Goal: Check status: Check status

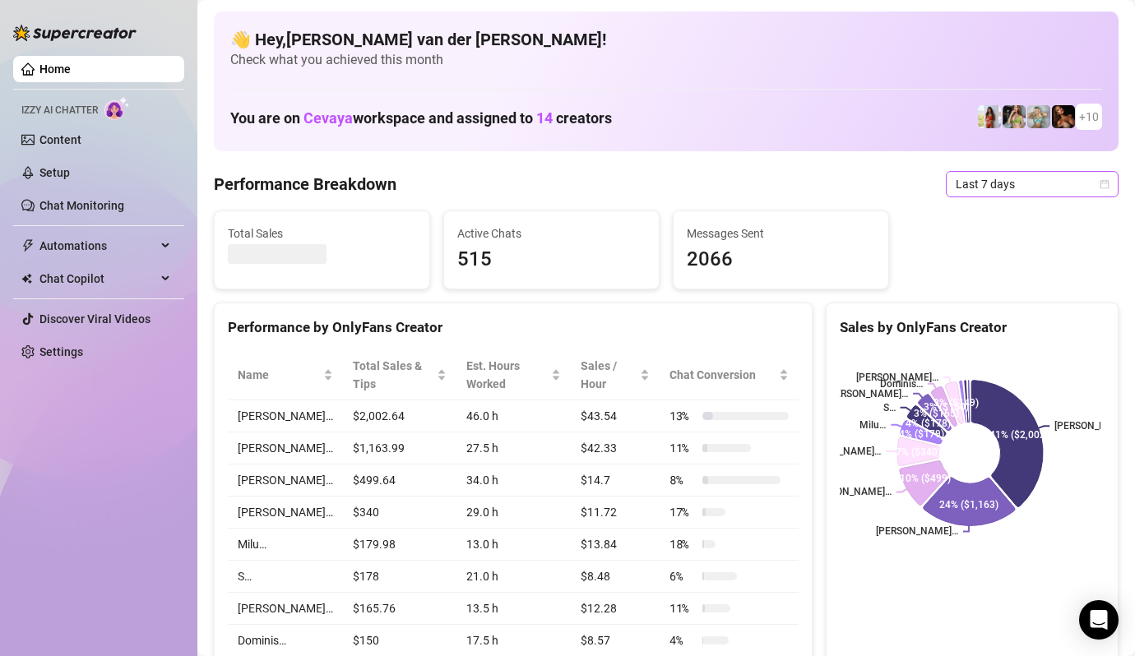
click at [1101, 183] on icon "calendar" at bounding box center [1105, 183] width 9 height 9
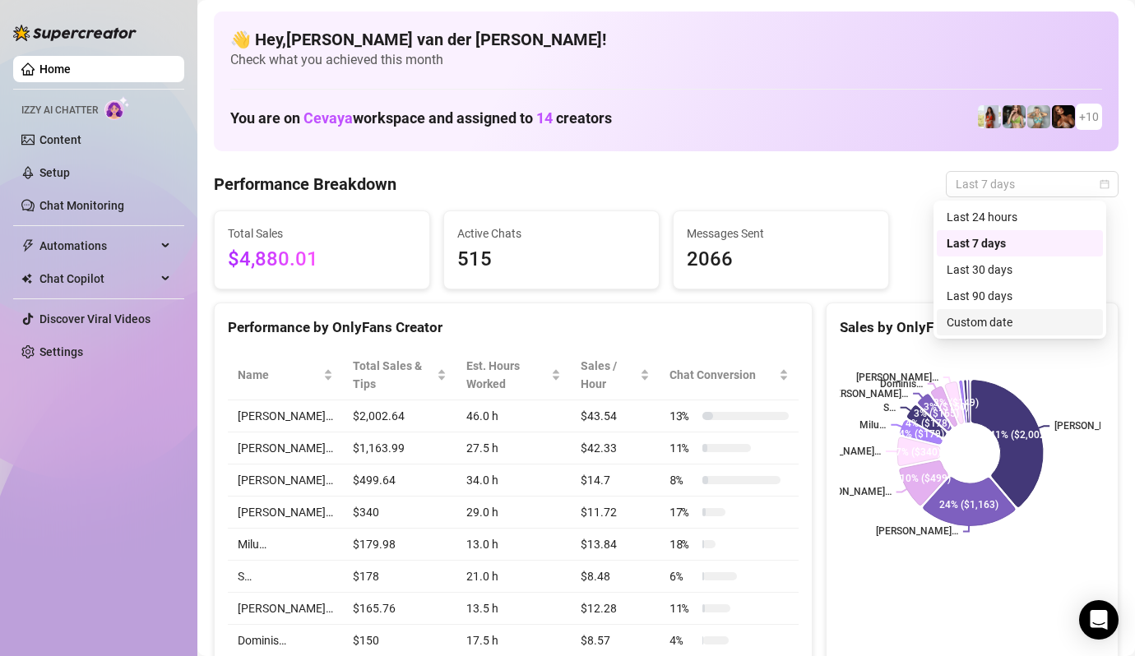
click at [1031, 319] on div "Custom date" at bounding box center [1020, 322] width 146 height 18
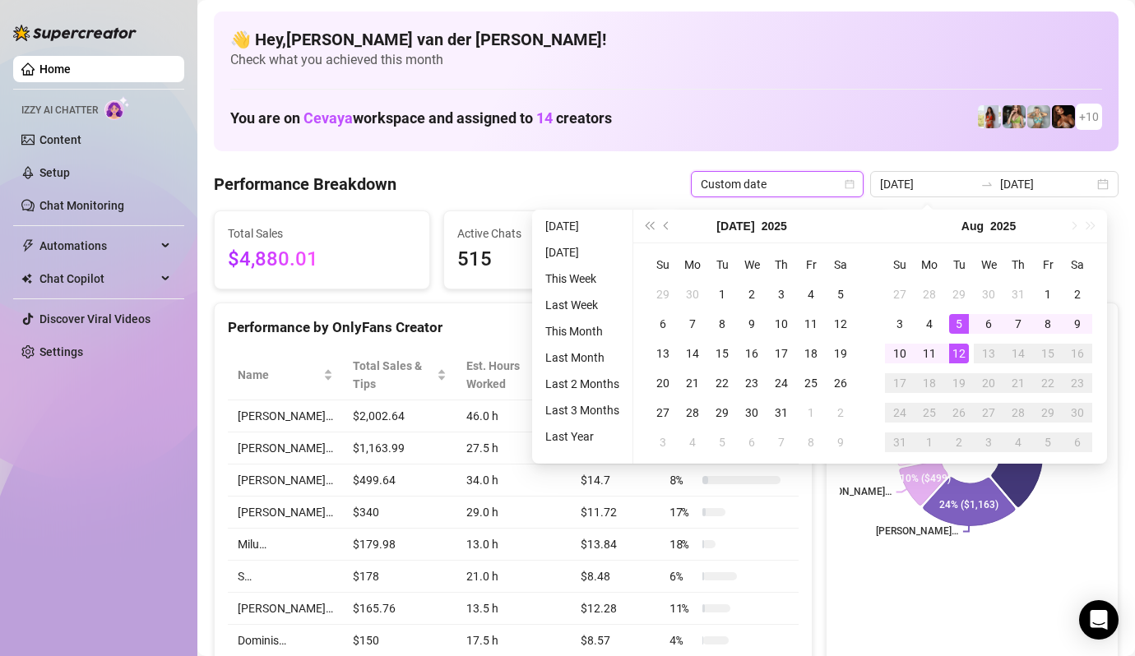
type input "[DATE]"
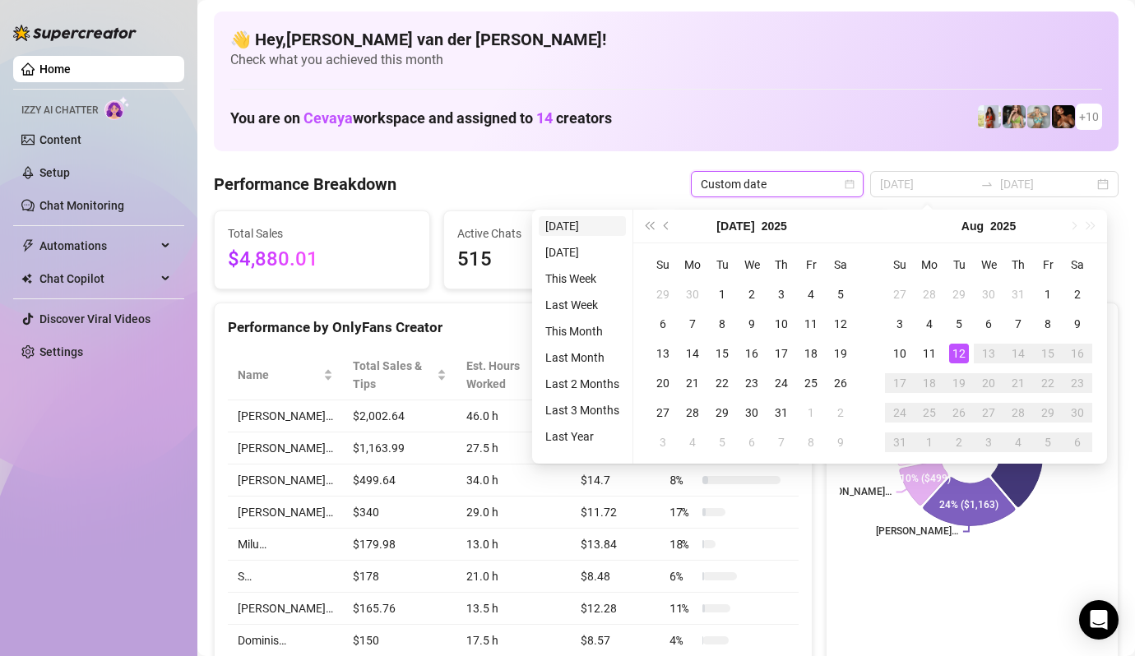
click at [556, 225] on li "[DATE]" at bounding box center [582, 226] width 87 height 20
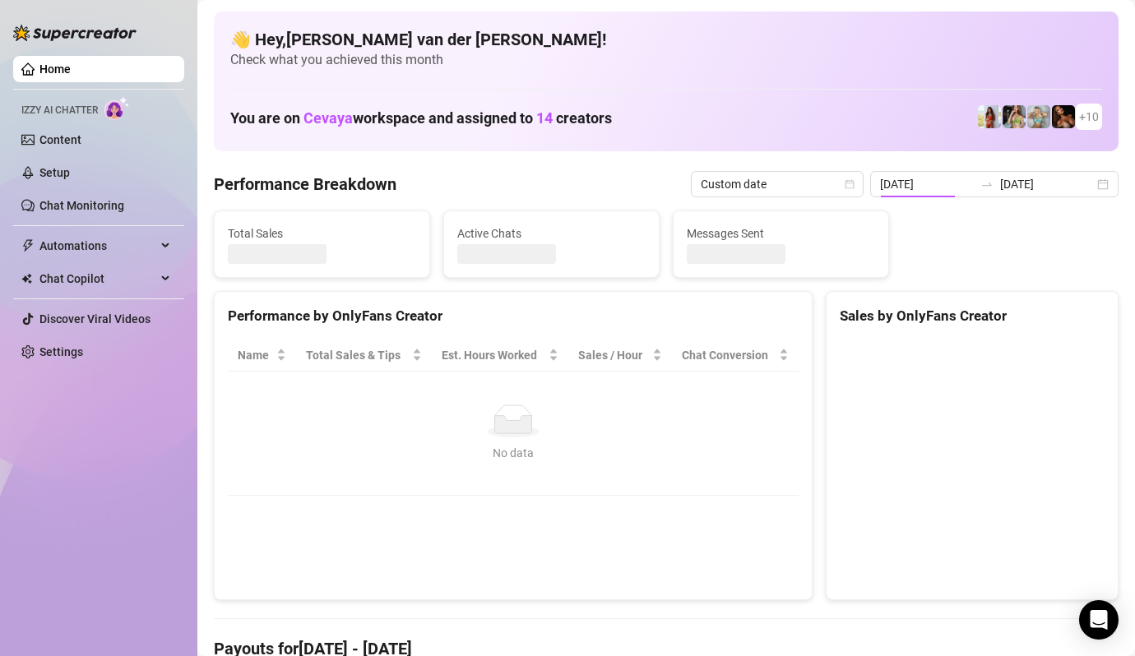
type input "[DATE]"
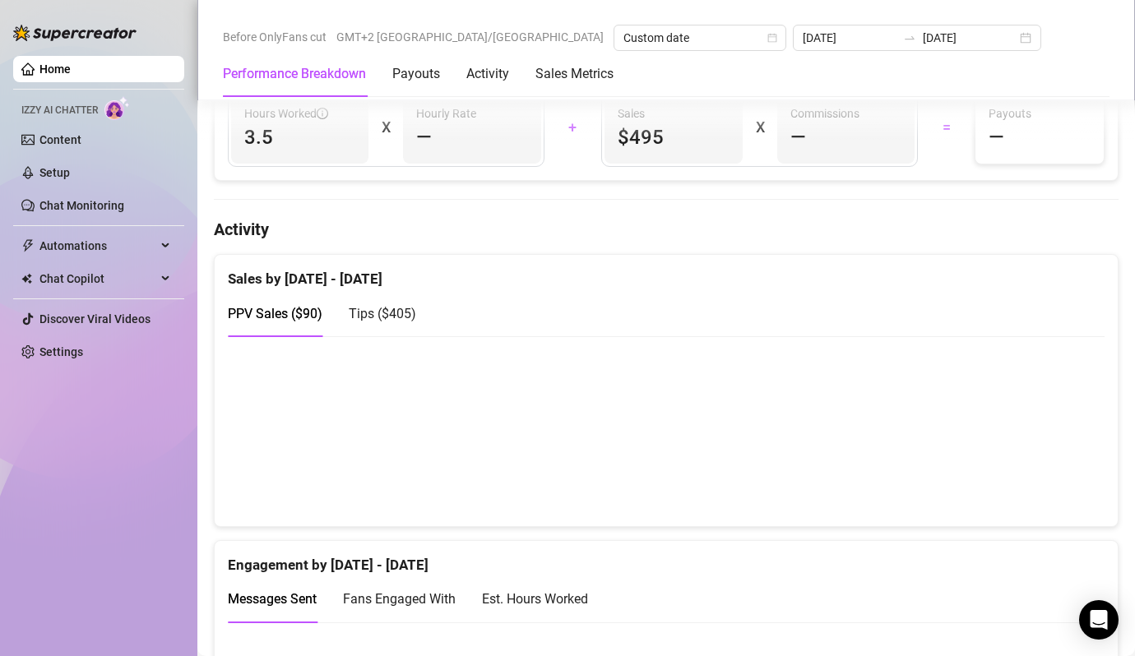
scroll to position [747, 0]
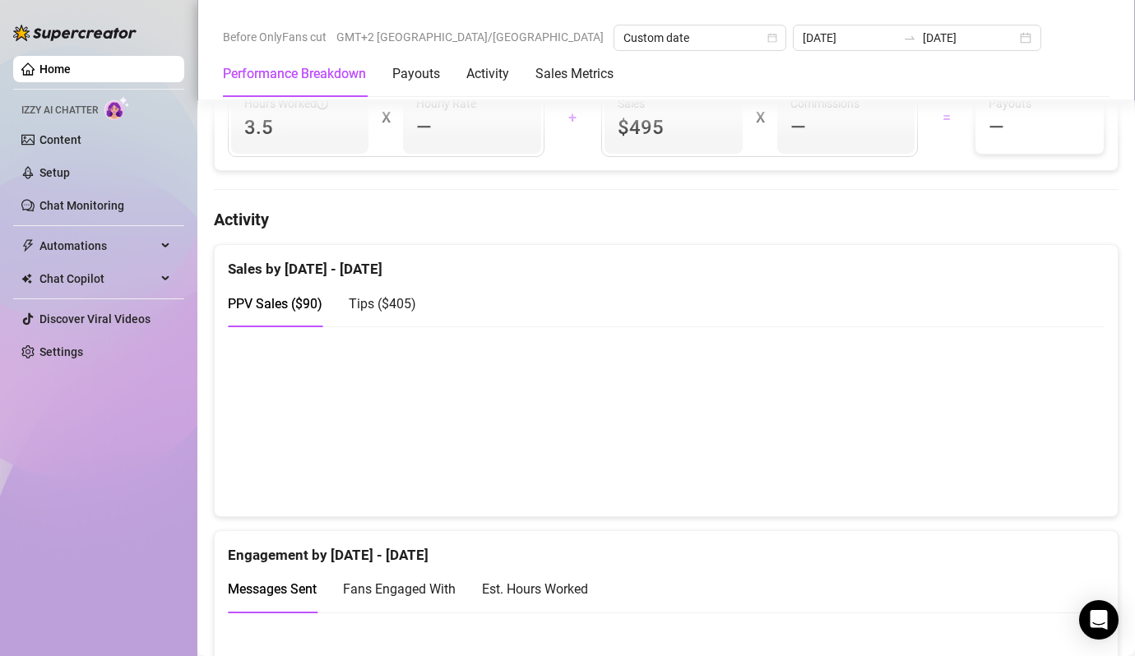
click at [381, 301] on span "Tips ( $405 )" at bounding box center [382, 304] width 67 height 16
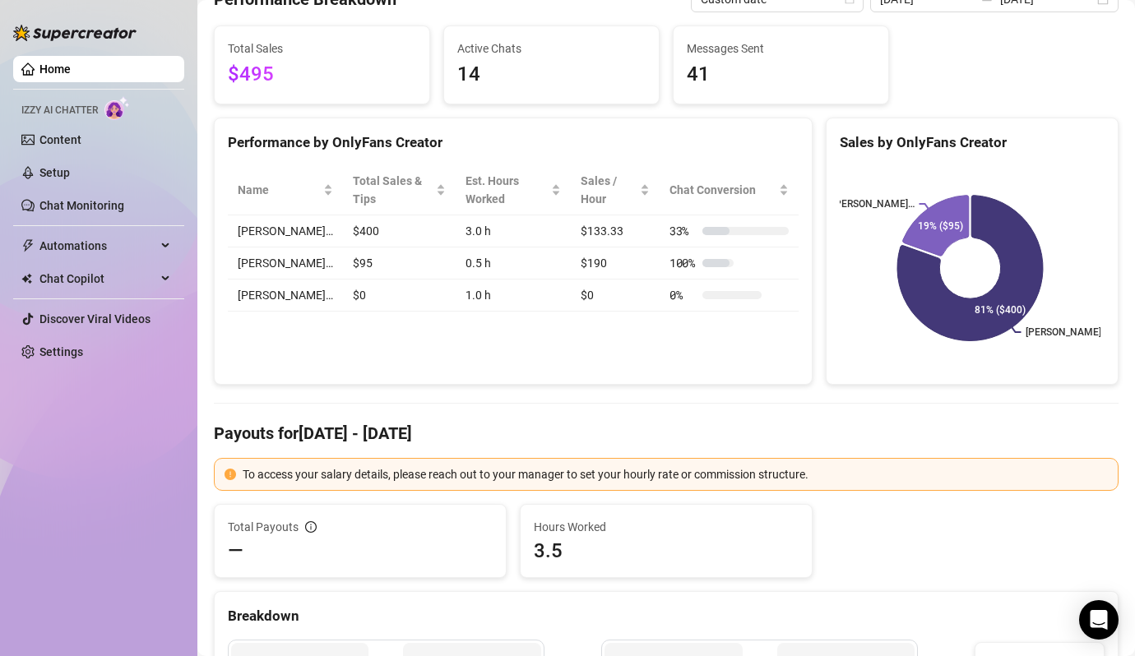
scroll to position [0, 0]
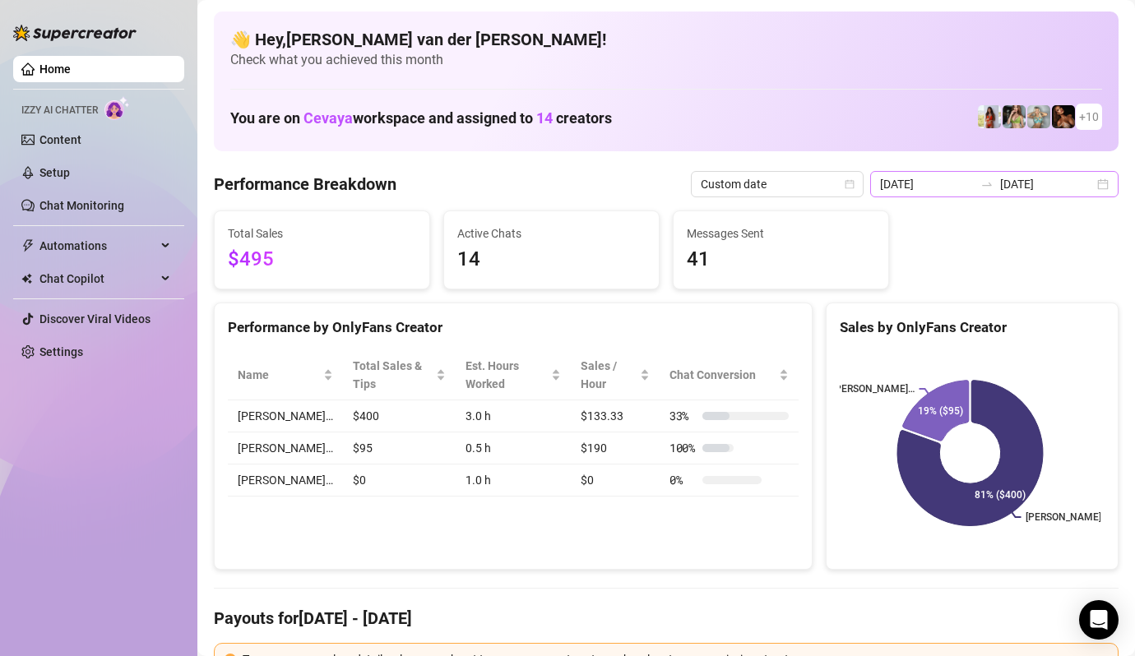
click at [1087, 182] on div "[DATE] [DATE]" at bounding box center [994, 184] width 248 height 26
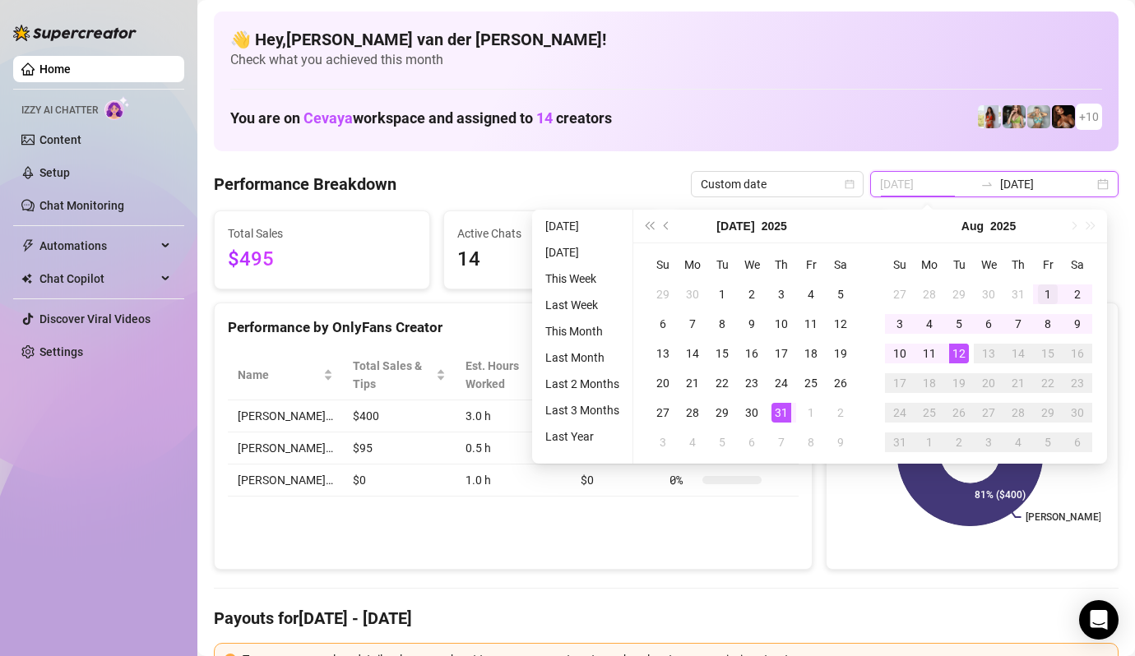
type input "[DATE]"
click at [1042, 294] on div "1" at bounding box center [1048, 295] width 20 height 20
type input "[DATE]"
click at [958, 353] on div "12" at bounding box center [959, 354] width 20 height 20
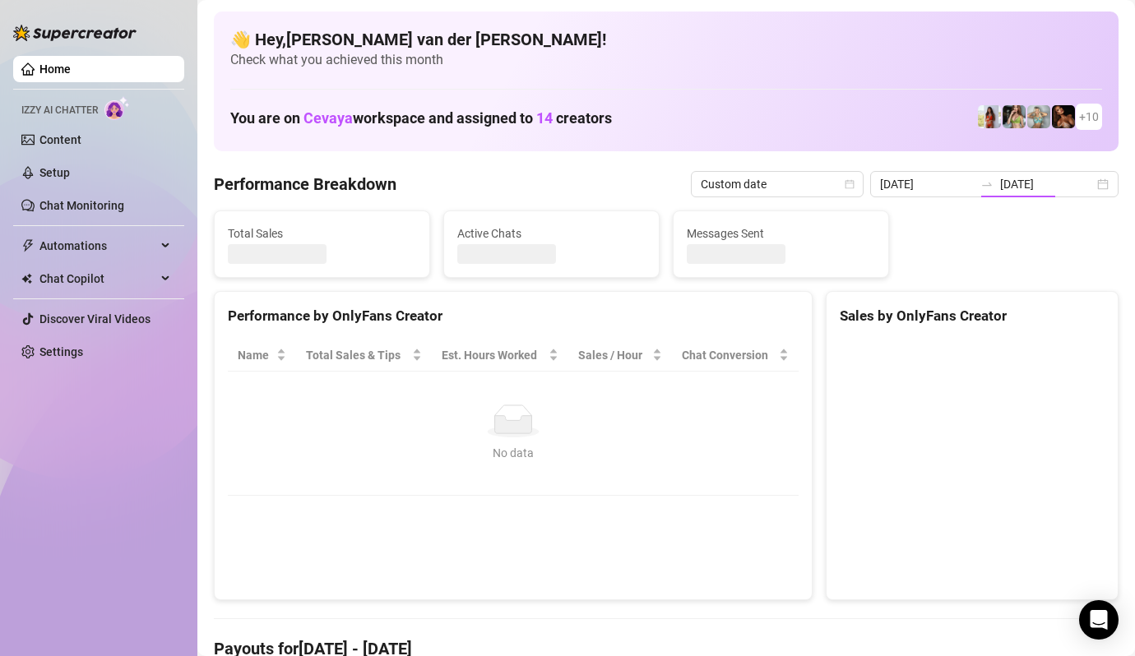
type input "[DATE]"
